Goal: Navigation & Orientation: Go to known website

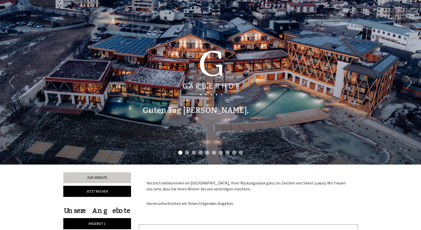
click at [405, 85] on div "Previous Next 1 2 3 4 5 6 7 8 9 10" at bounding box center [210, 82] width 421 height 164
click at [405, 81] on div "Previous Next 1 2 3 4 5 6 7 8 9 10" at bounding box center [210, 82] width 421 height 164
click at [410, 81] on button "Next" at bounding box center [409, 82] width 5 height 13
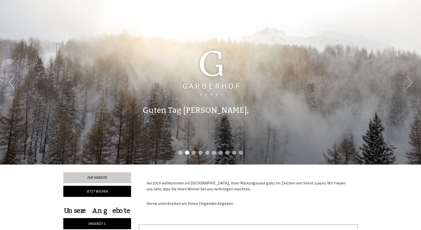
click at [410, 81] on button "Next" at bounding box center [409, 82] width 5 height 13
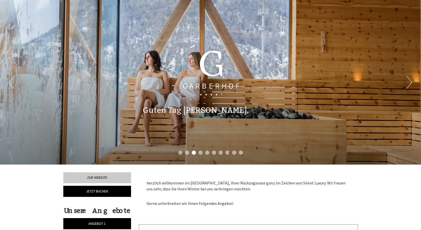
click at [410, 81] on button "Next" at bounding box center [409, 82] width 5 height 13
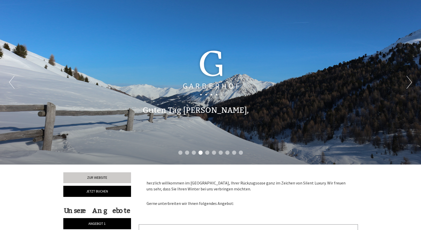
click at [410, 81] on button "Next" at bounding box center [409, 82] width 5 height 13
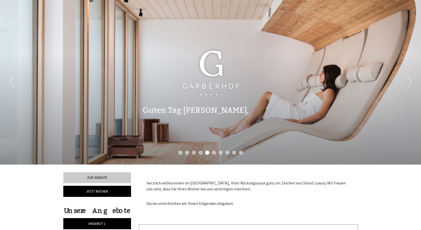
click at [410, 81] on button "Next" at bounding box center [409, 82] width 5 height 13
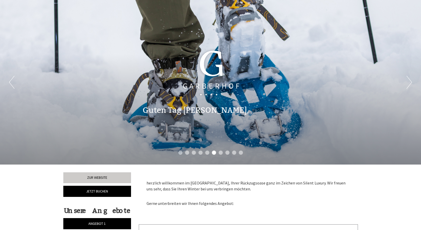
click at [410, 81] on button "Next" at bounding box center [409, 82] width 5 height 13
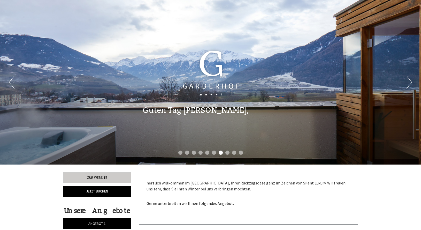
click at [410, 81] on button "Next" at bounding box center [409, 82] width 5 height 13
click at [410, 82] on button "Next" at bounding box center [409, 82] width 5 height 13
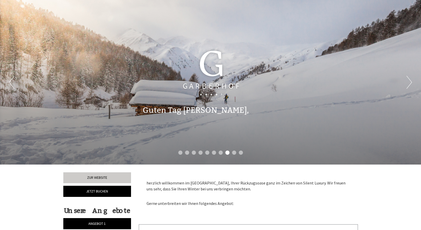
click at [410, 82] on button "Next" at bounding box center [409, 82] width 5 height 13
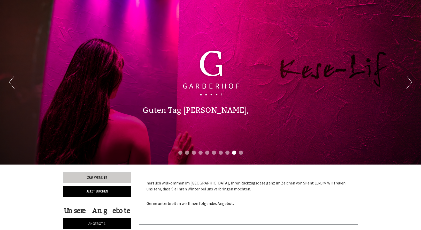
click at [409, 82] on button "Next" at bounding box center [409, 82] width 5 height 13
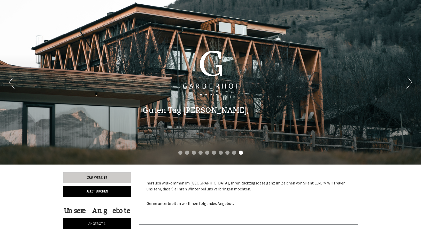
click at [409, 81] on button "Next" at bounding box center [409, 82] width 5 height 13
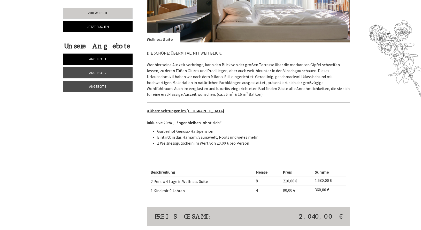
scroll to position [633, 0]
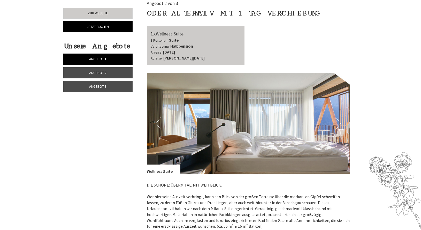
click at [340, 121] on button "Next" at bounding box center [338, 123] width 5 height 13
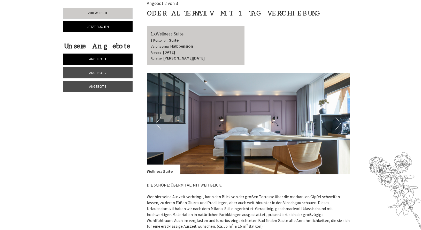
click at [340, 121] on button "Next" at bounding box center [338, 123] width 5 height 13
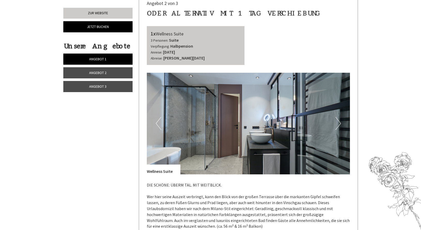
click at [340, 121] on button "Next" at bounding box center [338, 123] width 5 height 13
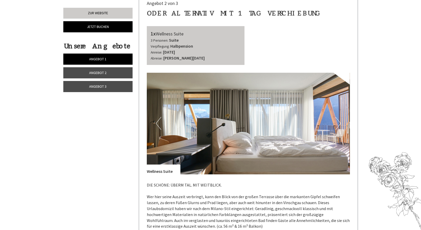
click at [340, 121] on button "Next" at bounding box center [338, 123] width 5 height 13
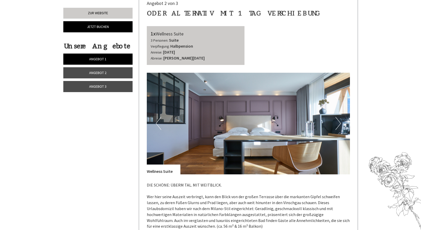
click at [340, 121] on button "Next" at bounding box center [338, 123] width 5 height 13
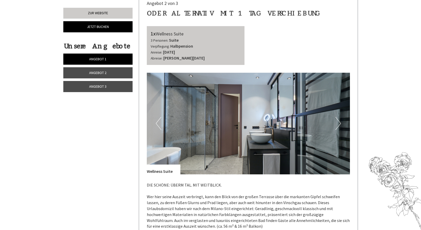
click at [340, 121] on button "Next" at bounding box center [338, 123] width 5 height 13
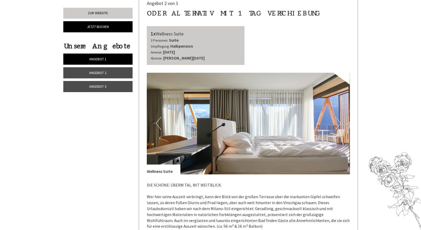
click at [340, 121] on button "Next" at bounding box center [338, 123] width 5 height 13
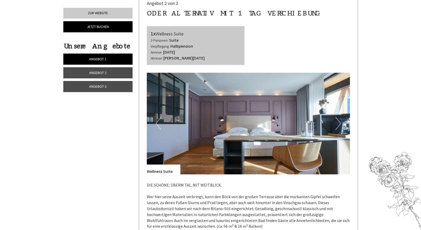
click at [340, 121] on button "Next" at bounding box center [338, 123] width 5 height 13
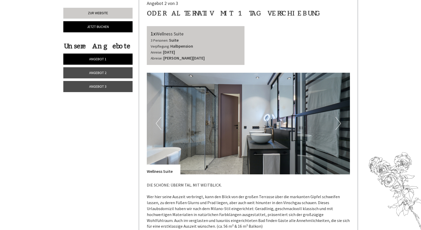
click at [340, 121] on button "Next" at bounding box center [338, 123] width 5 height 13
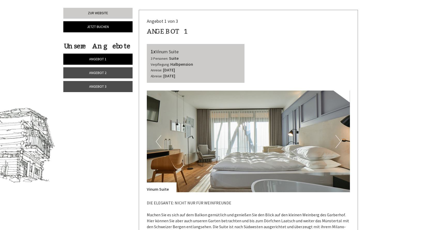
scroll to position [185, 0]
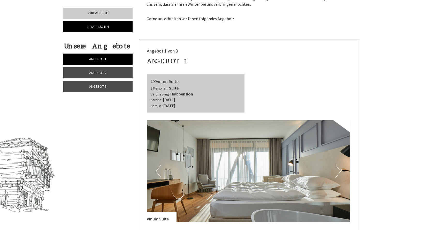
click at [338, 171] on button "Next" at bounding box center [338, 171] width 5 height 13
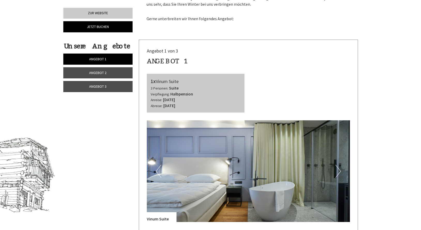
click at [338, 171] on button "Next" at bounding box center [338, 171] width 5 height 13
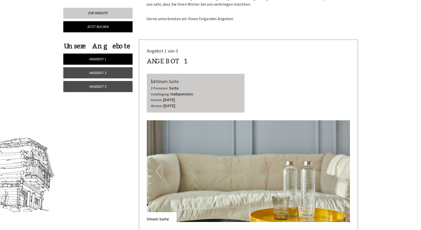
click at [338, 171] on button "Next" at bounding box center [338, 171] width 5 height 13
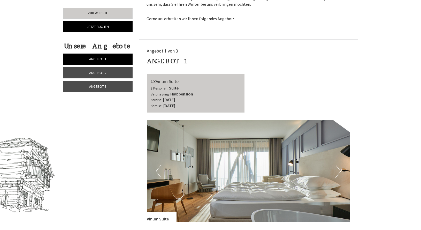
click at [338, 171] on button "Next" at bounding box center [338, 171] width 5 height 13
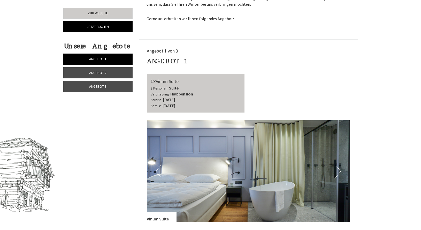
click at [338, 171] on button "Next" at bounding box center [338, 171] width 5 height 13
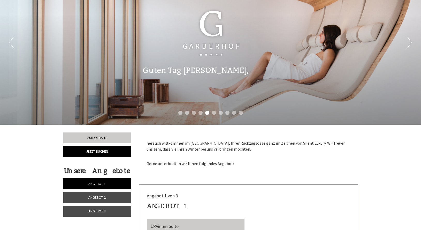
scroll to position [105, 0]
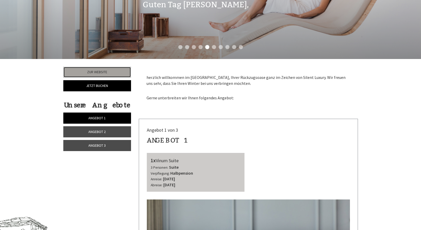
click at [113, 70] on link "Zur Website" at bounding box center [97, 72] width 68 height 11
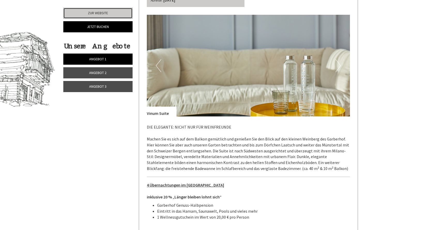
scroll to position [158, 0]
